Goal: Find specific page/section: Locate a particular part of the current website

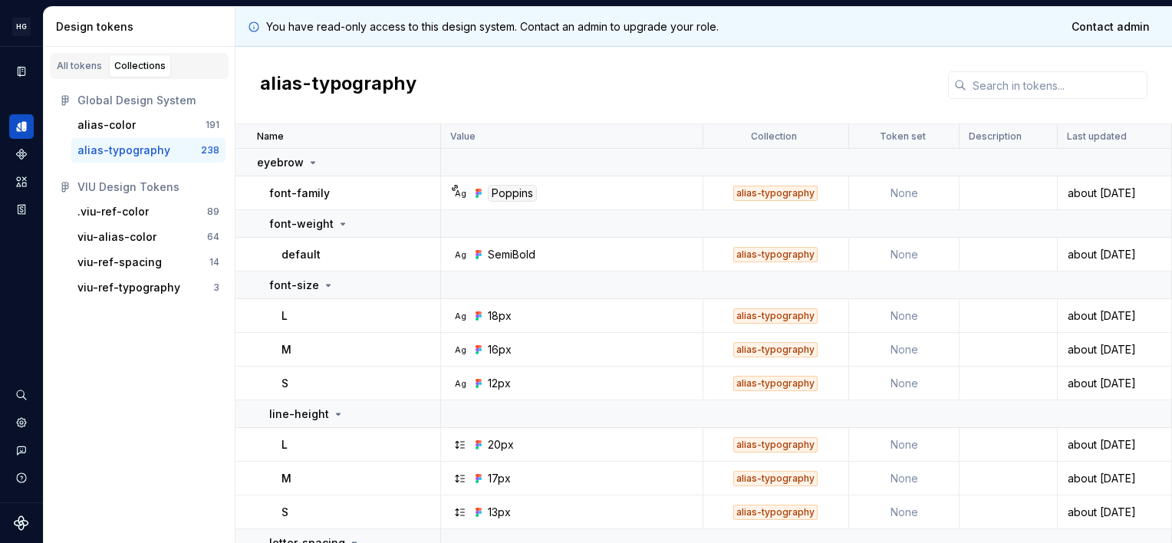
click at [722, 56] on div "alias-typography" at bounding box center [703, 85] width 937 height 77
